Goal: Find specific page/section: Find specific page/section

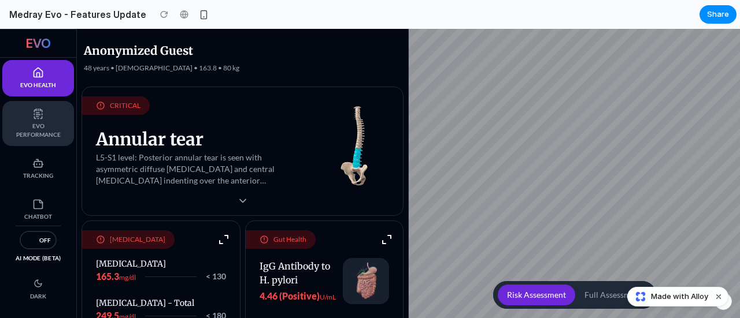
click at [45, 122] on span "EVO Performance" at bounding box center [38, 130] width 49 height 17
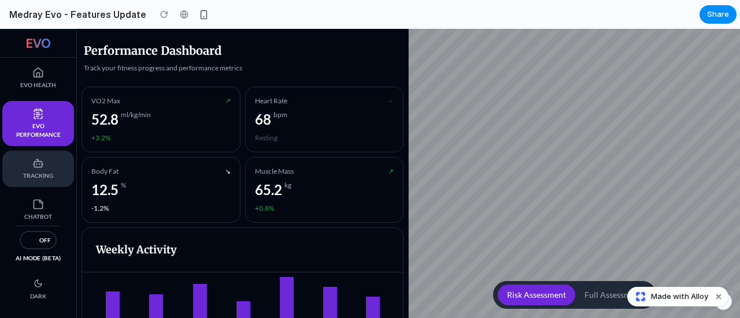
click at [32, 168] on icon at bounding box center [38, 164] width 12 height 12
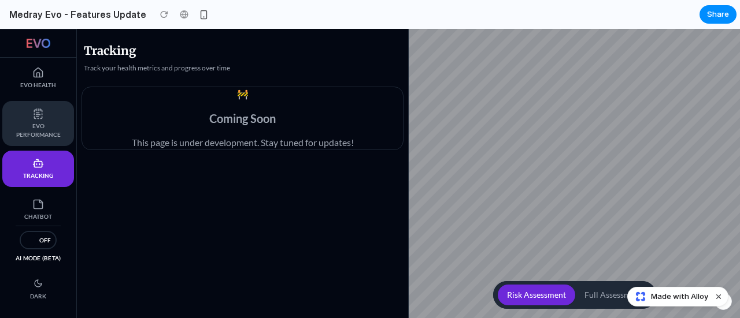
click at [9, 104] on button "EVO Performance" at bounding box center [38, 123] width 72 height 45
